Goal: Task Accomplishment & Management: Manage account settings

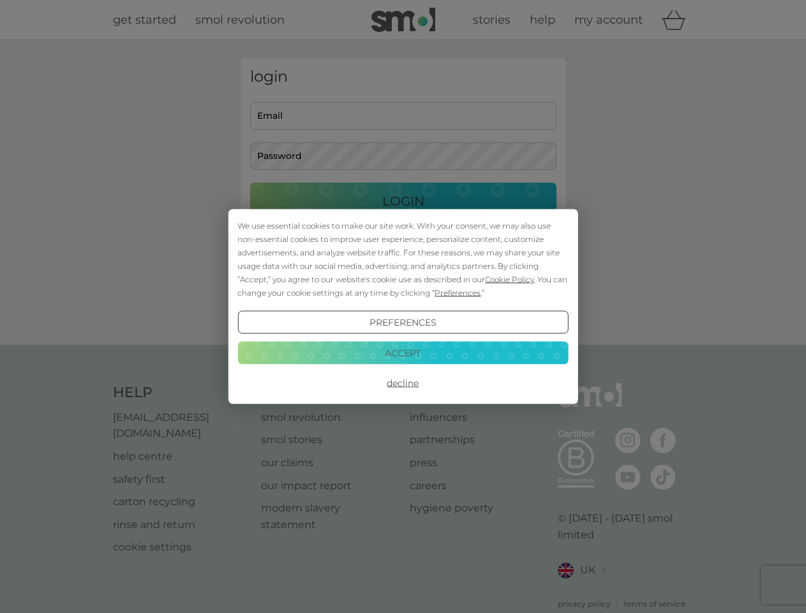
click at [510, 279] on span "Cookie Policy" at bounding box center [509, 279] width 49 height 10
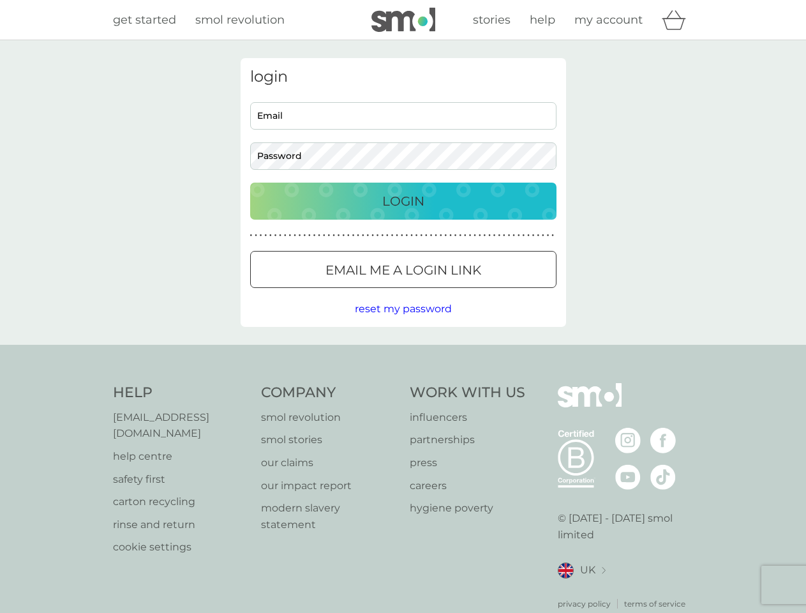
click at [456, 292] on div "login Email Password Login ● ● ● ● ● ● ● ● ● ● ● ● ● ● ● ● ● ● ● ● ● ● ● ● ● ● …" at bounding box center [404, 192] width 326 height 269
click at [403, 322] on div "login Email Password Login ● ● ● ● ● ● ● ● ● ● ● ● ● ● ● ● ● ● ● ● ● ● ● ● ● ● …" at bounding box center [404, 192] width 326 height 269
click at [403, 383] on div "Help [EMAIL_ADDRESS][DOMAIN_NAME] help centre safety first carton recycling rin…" at bounding box center [403, 496] width 581 height 227
click at [403, 352] on div "Help [EMAIL_ADDRESS][DOMAIN_NAME] help centre safety first carton recycling rin…" at bounding box center [403, 496] width 806 height 303
